Goal: Task Accomplishment & Management: Manage account settings

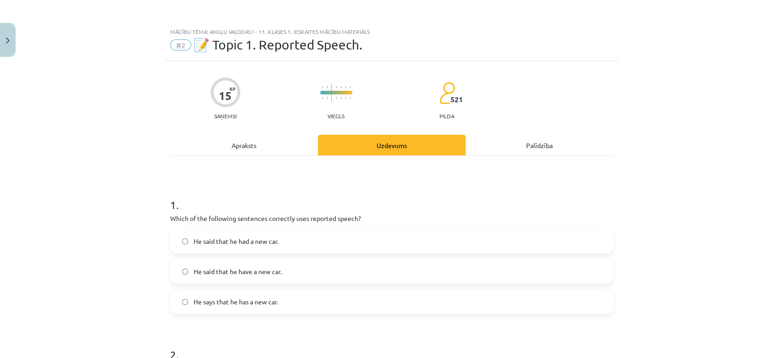
scroll to position [509, 0]
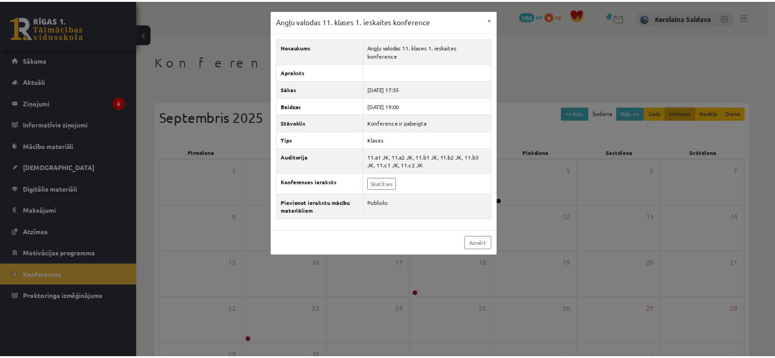
scroll to position [79, 0]
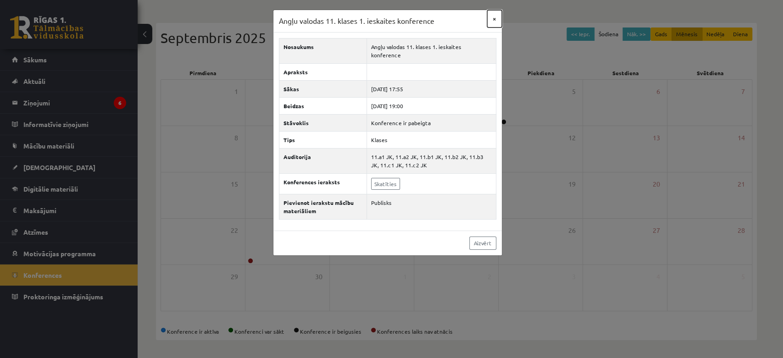
click at [489, 13] on button "×" at bounding box center [494, 18] width 15 height 17
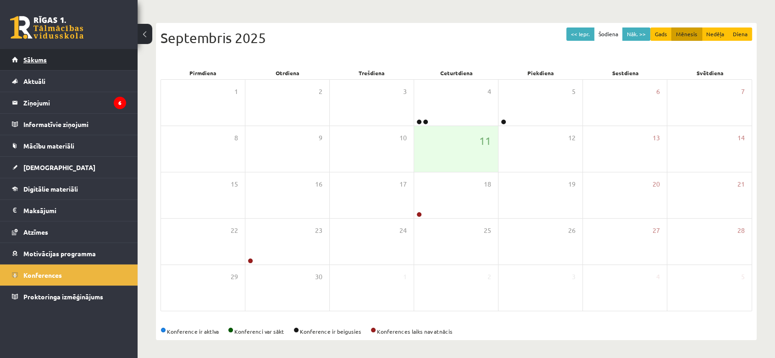
click at [99, 55] on link "Sākums" at bounding box center [69, 59] width 114 height 21
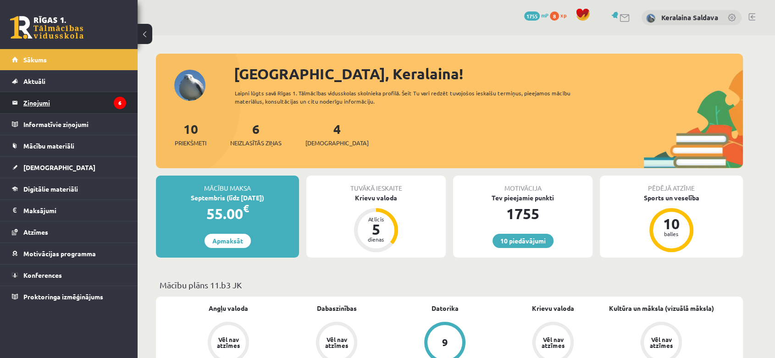
click at [56, 101] on legend "Ziņojumi 6" at bounding box center [74, 102] width 103 height 21
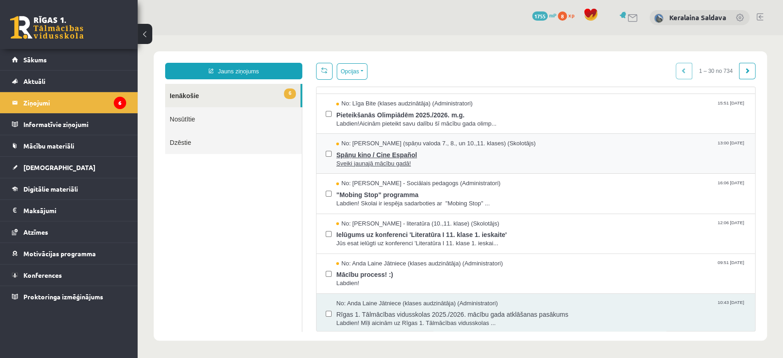
scroll to position [51, 0]
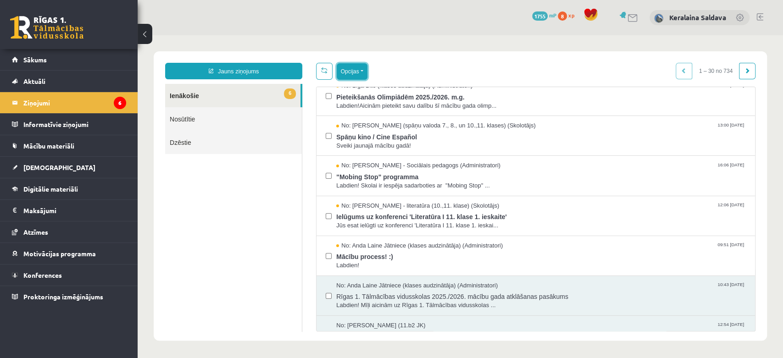
click at [367, 72] on button "Opcijas" at bounding box center [352, 71] width 31 height 17
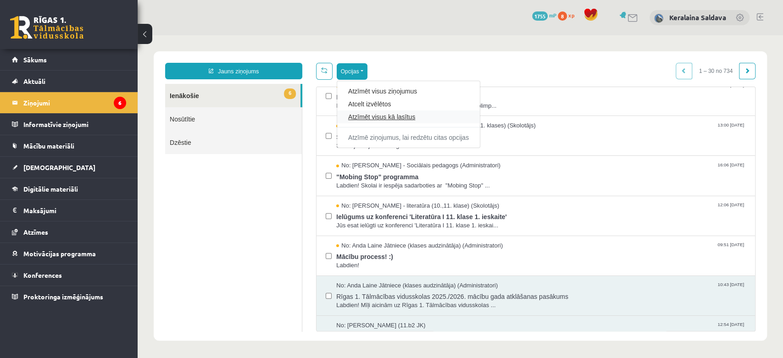
click at [389, 119] on link "Atzīmēt visus kā lasītus" at bounding box center [408, 116] width 121 height 9
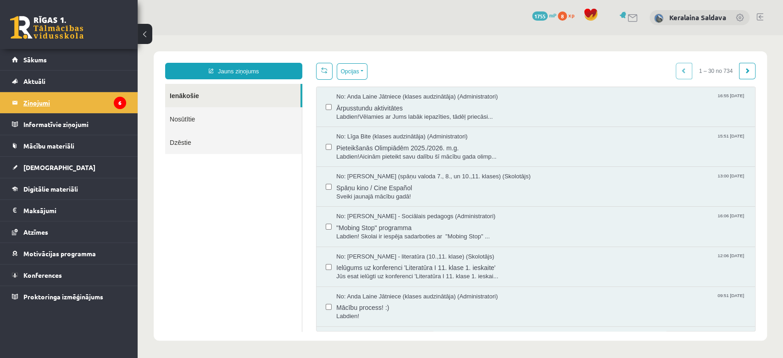
scroll to position [0, 0]
click at [61, 67] on link "Sākums" at bounding box center [69, 59] width 114 height 21
